Goal: Task Accomplishment & Management: Complete application form

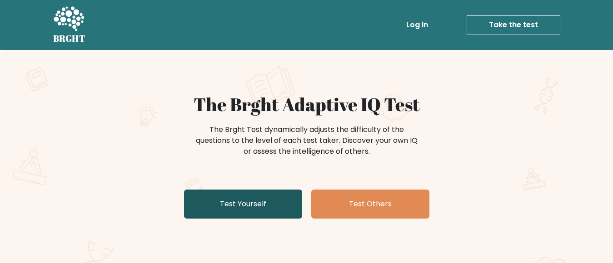
click at [232, 206] on link "Test Yourself" at bounding box center [243, 204] width 118 height 29
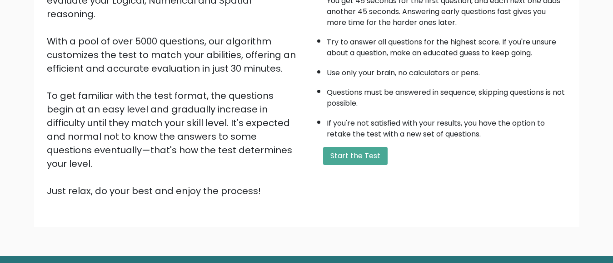
scroll to position [136, 0]
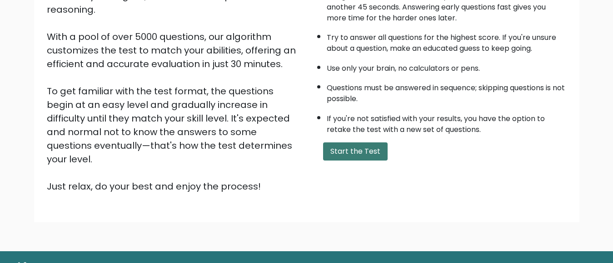
click at [336, 150] on button "Start the Test" at bounding box center [355, 152] width 64 height 18
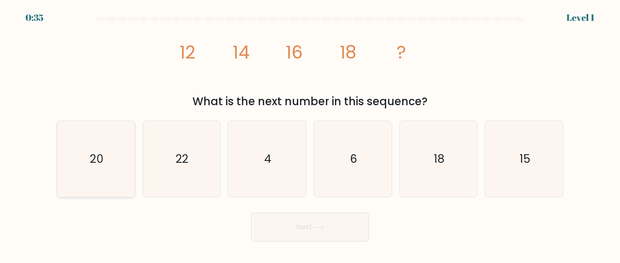
click at [98, 159] on text "20" at bounding box center [97, 159] width 14 height 16
click at [310, 134] on input "a. 20" at bounding box center [310, 133] width 0 height 2
radio input "true"
click at [297, 228] on button "Next" at bounding box center [310, 227] width 118 height 29
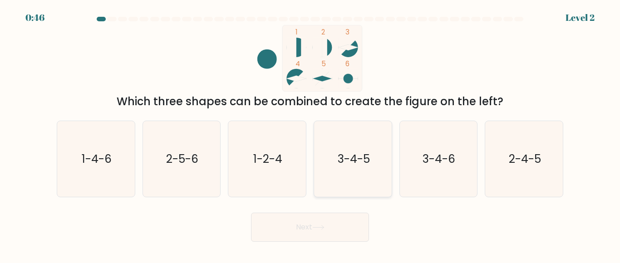
click at [351, 159] on text "3-4-5" at bounding box center [353, 159] width 32 height 16
click at [311, 134] on input "d. 3-4-5" at bounding box center [310, 133] width 0 height 2
radio input "true"
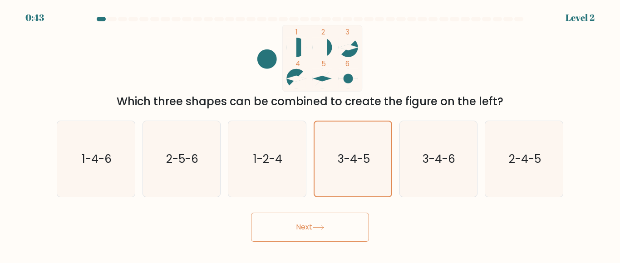
click at [325, 229] on icon at bounding box center [318, 227] width 12 height 5
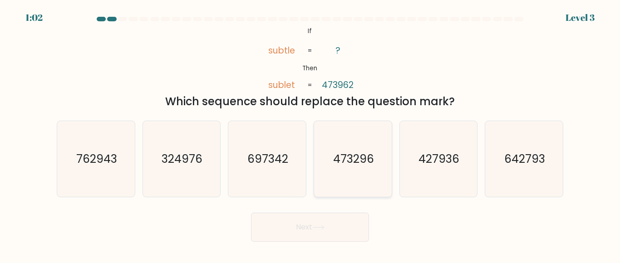
click at [346, 158] on text "473296" at bounding box center [353, 159] width 41 height 16
click at [311, 134] on input "d. 473296" at bounding box center [310, 133] width 0 height 2
radio input "true"
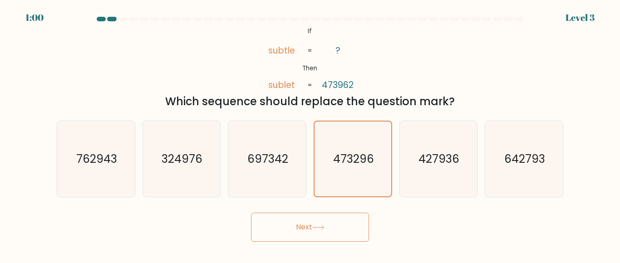
click at [306, 223] on button "Next" at bounding box center [310, 227] width 118 height 29
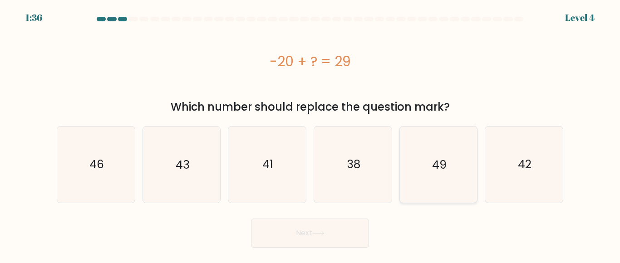
click at [443, 169] on text "49" at bounding box center [439, 165] width 15 height 16
click at [311, 134] on input "e. 49" at bounding box center [310, 133] width 0 height 2
radio input "true"
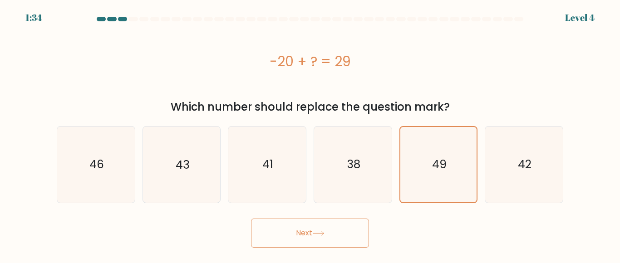
click at [333, 234] on button "Next" at bounding box center [310, 233] width 118 height 29
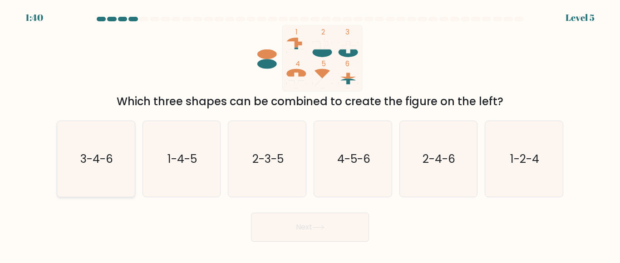
click at [94, 159] on text "3-4-6" at bounding box center [96, 159] width 33 height 16
click at [310, 134] on input "a. 3-4-6" at bounding box center [310, 133] width 0 height 2
radio input "true"
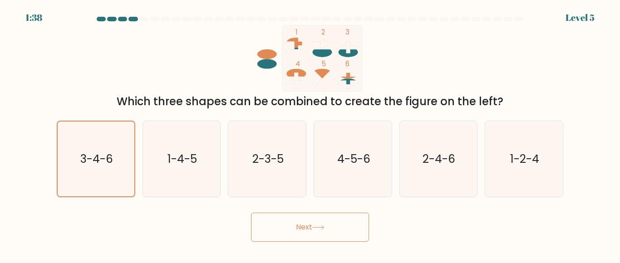
click at [290, 227] on button "Next" at bounding box center [310, 227] width 118 height 29
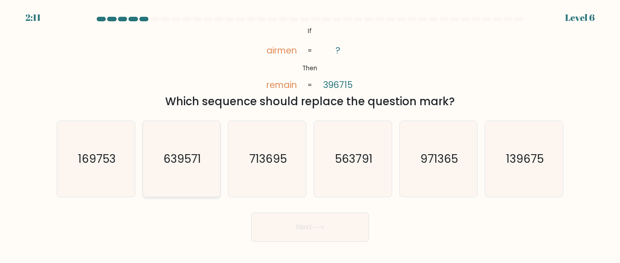
click at [182, 161] on text "639571" at bounding box center [182, 159] width 38 height 16
click at [310, 134] on input "b. 639571" at bounding box center [310, 133] width 0 height 2
radio input "true"
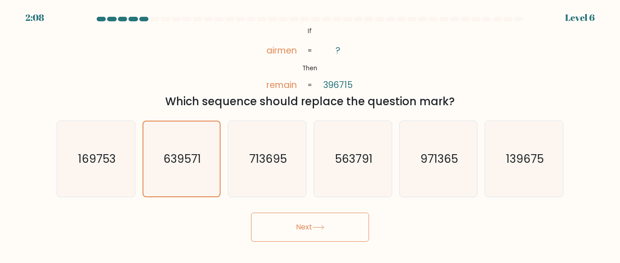
click at [273, 222] on button "Next" at bounding box center [310, 227] width 118 height 29
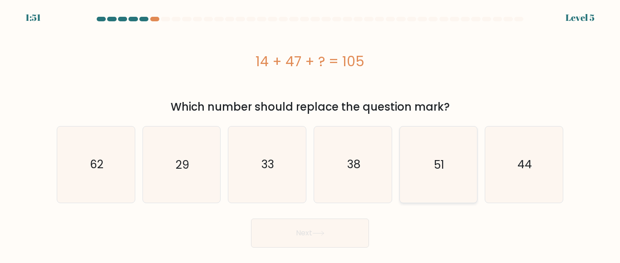
click at [436, 166] on text "51" at bounding box center [439, 165] width 10 height 16
click at [311, 134] on input "e. 51" at bounding box center [310, 133] width 0 height 2
radio input "true"
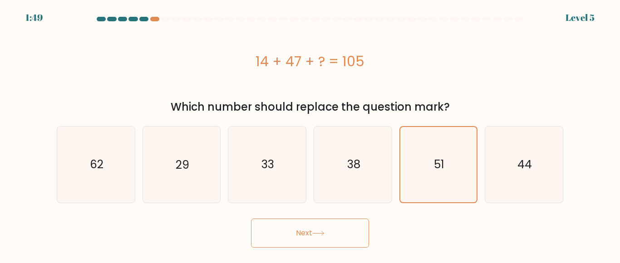
click at [353, 237] on button "Next" at bounding box center [310, 233] width 118 height 29
click at [352, 236] on button "Next" at bounding box center [310, 233] width 118 height 29
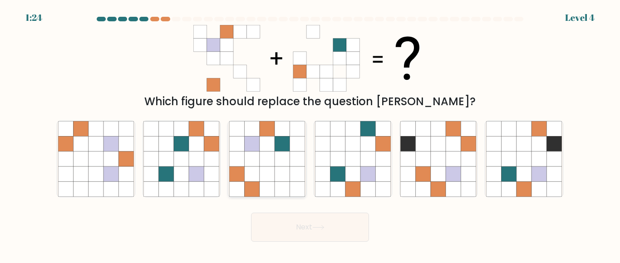
click at [284, 162] on icon at bounding box center [282, 159] width 15 height 15
click at [310, 134] on input "c." at bounding box center [310, 133] width 0 height 2
radio input "true"
click at [300, 233] on button "Next" at bounding box center [310, 227] width 118 height 29
click at [302, 227] on button "Next" at bounding box center [310, 227] width 118 height 29
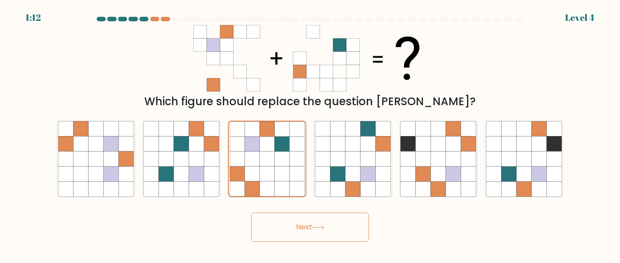
click at [302, 225] on button "Next" at bounding box center [310, 227] width 118 height 29
click at [277, 177] on icon at bounding box center [282, 174] width 15 height 15
click at [310, 134] on input "c." at bounding box center [310, 133] width 0 height 2
click at [295, 221] on button "Next" at bounding box center [310, 227] width 118 height 29
click at [294, 219] on button "Next" at bounding box center [310, 227] width 118 height 29
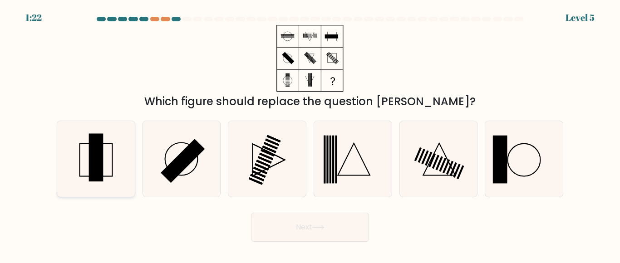
click at [97, 149] on rect at bounding box center [96, 158] width 15 height 48
click at [310, 134] on input "a." at bounding box center [310, 133] width 0 height 2
radio input "true"
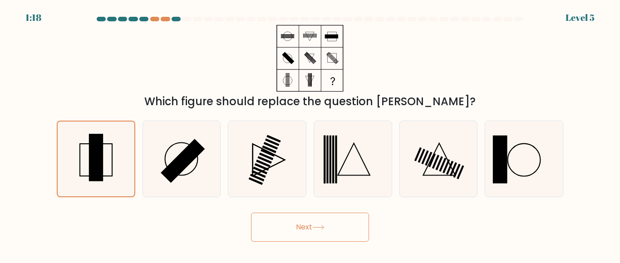
click at [288, 231] on button "Next" at bounding box center [310, 227] width 118 height 29
click at [287, 229] on button "Next" at bounding box center [310, 227] width 118 height 29
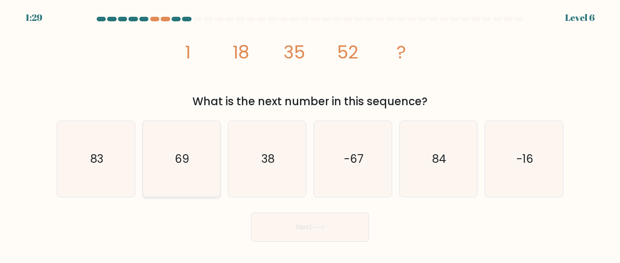
click at [180, 158] on text "69" at bounding box center [182, 159] width 15 height 16
click at [310, 134] on input "b. 69" at bounding box center [310, 133] width 0 height 2
radio input "true"
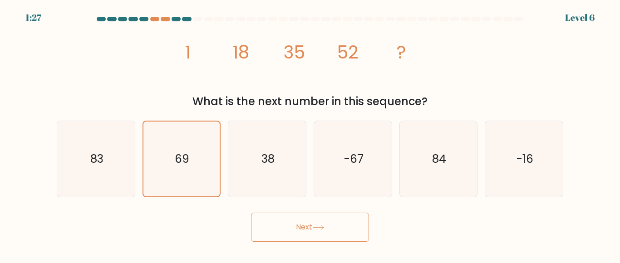
click at [284, 227] on button "Next" at bounding box center [310, 227] width 118 height 29
click at [283, 229] on button "Next" at bounding box center [310, 227] width 118 height 29
click at [282, 229] on button "Next" at bounding box center [310, 227] width 118 height 29
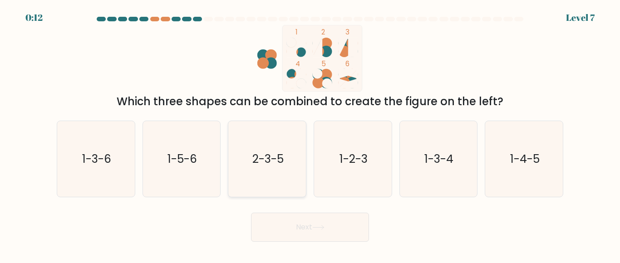
click at [265, 158] on text "2-3-5" at bounding box center [267, 159] width 31 height 16
click at [310, 134] on input "c. 2-3-5" at bounding box center [310, 133] width 0 height 2
radio input "true"
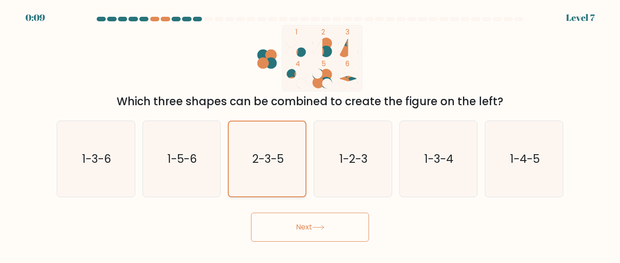
click at [264, 158] on text "2-3-5" at bounding box center [267, 159] width 31 height 16
click at [310, 134] on input "c. 2-3-5" at bounding box center [310, 133] width 0 height 2
click at [264, 158] on text "2-3-5" at bounding box center [267, 159] width 31 height 16
click at [310, 134] on input "c. 2-3-5" at bounding box center [310, 133] width 0 height 2
click at [264, 157] on text "2-3-5" at bounding box center [267, 159] width 31 height 16
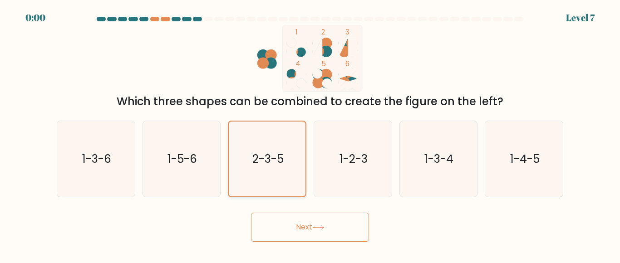
click at [310, 134] on input "c. 2-3-5" at bounding box center [310, 133] width 0 height 2
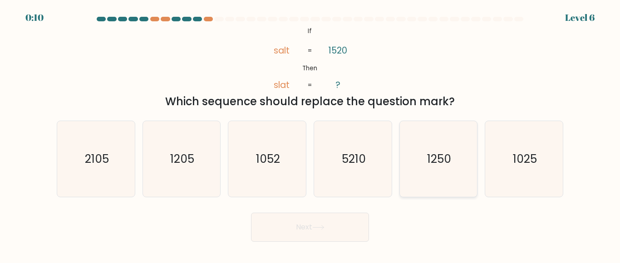
click at [445, 159] on text "1250" at bounding box center [439, 159] width 24 height 16
click at [311, 134] on input "e. 1250" at bounding box center [310, 133] width 0 height 2
radio input "true"
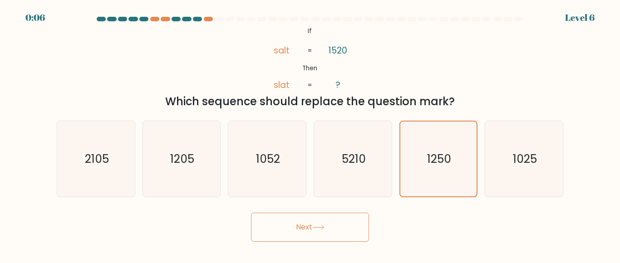
click at [350, 226] on button "Next" at bounding box center [310, 227] width 118 height 29
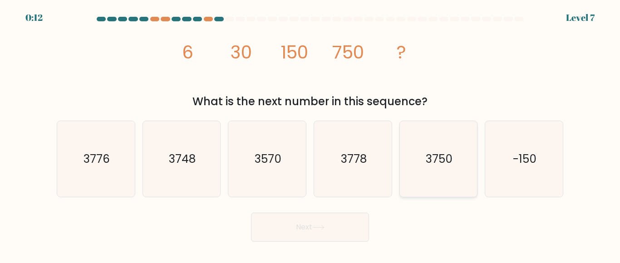
click at [446, 161] on text "3750" at bounding box center [439, 159] width 27 height 16
click at [311, 134] on input "e. 3750" at bounding box center [310, 133] width 0 height 2
radio input "true"
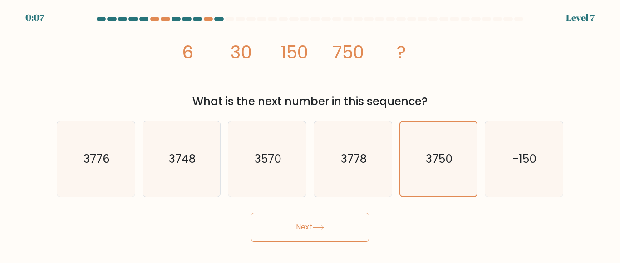
click at [350, 226] on button "Next" at bounding box center [310, 227] width 118 height 29
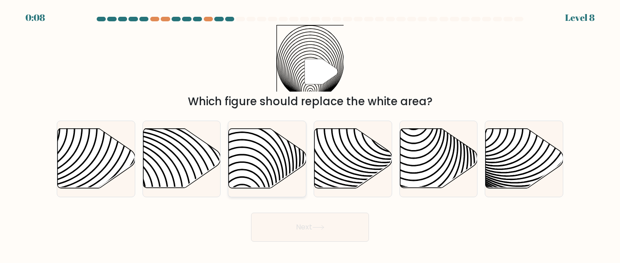
click at [272, 166] on icon at bounding box center [242, 128] width 156 height 156
click at [310, 134] on input "c." at bounding box center [310, 133] width 0 height 2
radio input "true"
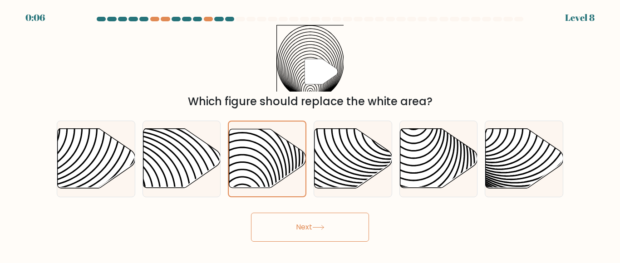
click at [285, 230] on button "Next" at bounding box center [310, 227] width 118 height 29
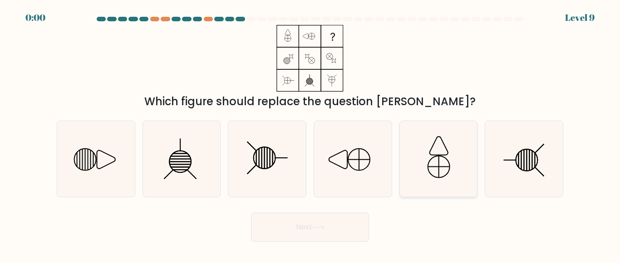
click at [444, 167] on line at bounding box center [439, 167] width 21 height 0
click at [311, 134] on input "e." at bounding box center [310, 133] width 0 height 2
radio input "true"
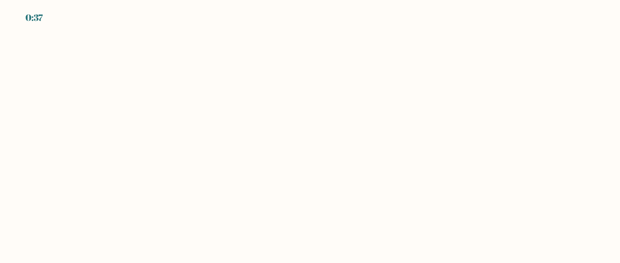
click at [410, 210] on body "0:37" at bounding box center [310, 131] width 620 height 263
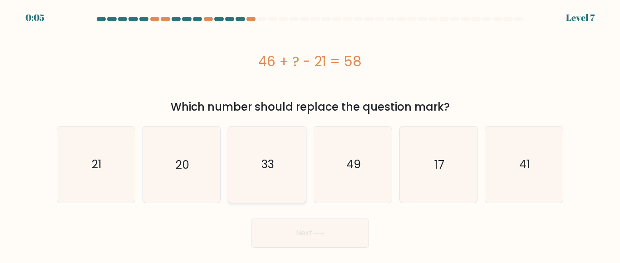
click at [270, 163] on text "33" at bounding box center [268, 165] width 13 height 16
click at [310, 134] on input "c. 33" at bounding box center [310, 133] width 0 height 2
radio input "true"
drag, startPoint x: 303, startPoint y: 227, endPoint x: 299, endPoint y: 223, distance: 6.1
click at [299, 223] on button "Next" at bounding box center [310, 233] width 118 height 29
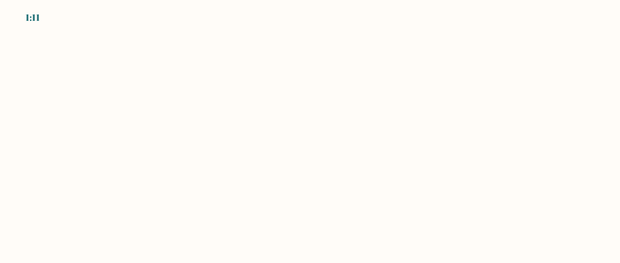
click at [326, 128] on body "1:11" at bounding box center [310, 131] width 620 height 263
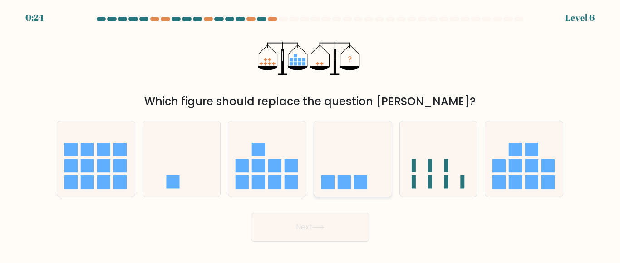
click at [325, 177] on rect at bounding box center [327, 182] width 13 height 13
click at [311, 134] on input "d." at bounding box center [310, 133] width 0 height 2
radio input "true"
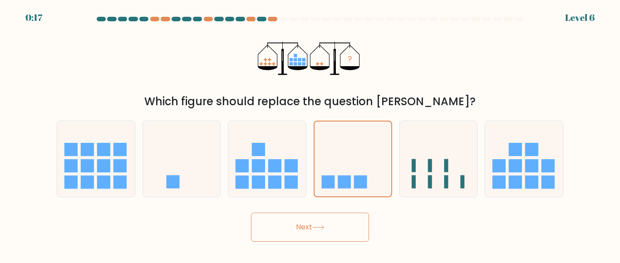
click at [298, 216] on button "Next" at bounding box center [310, 227] width 118 height 29
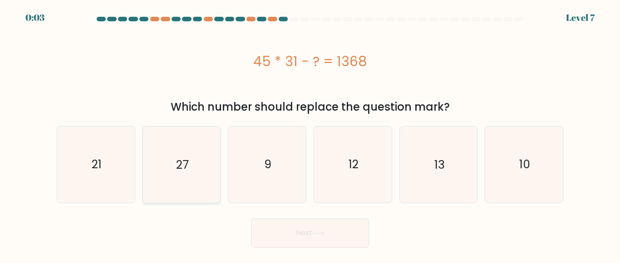
click at [178, 167] on text "27" at bounding box center [182, 165] width 13 height 16
click at [310, 134] on input "b. 27" at bounding box center [310, 133] width 0 height 2
radio input "true"
click at [183, 162] on text "27" at bounding box center [182, 165] width 13 height 16
click at [310, 134] on input "b. 27" at bounding box center [310, 133] width 0 height 2
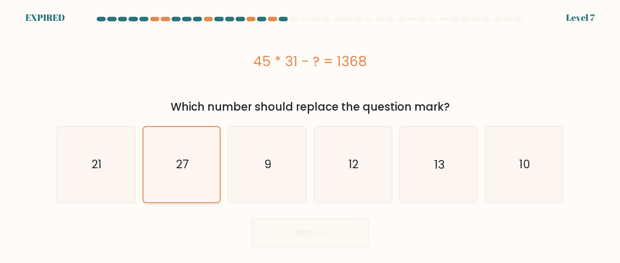
click at [185, 161] on text "27" at bounding box center [182, 165] width 13 height 16
click at [310, 134] on input "b. 27" at bounding box center [310, 133] width 0 height 2
click at [166, 169] on icon "27" at bounding box center [181, 164] width 75 height 75
click at [310, 134] on input "b. 27" at bounding box center [310, 133] width 0 height 2
click at [166, 168] on icon "27" at bounding box center [181, 164] width 75 height 75
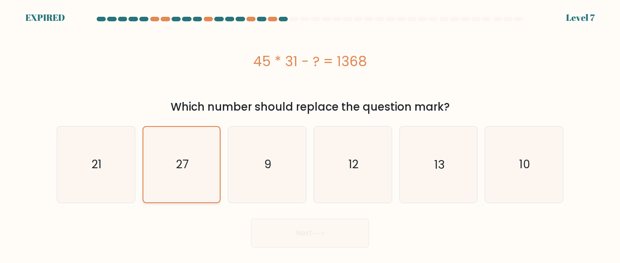
click at [310, 134] on input "b. 27" at bounding box center [310, 133] width 0 height 2
